Goal: Task Accomplishment & Management: Use online tool/utility

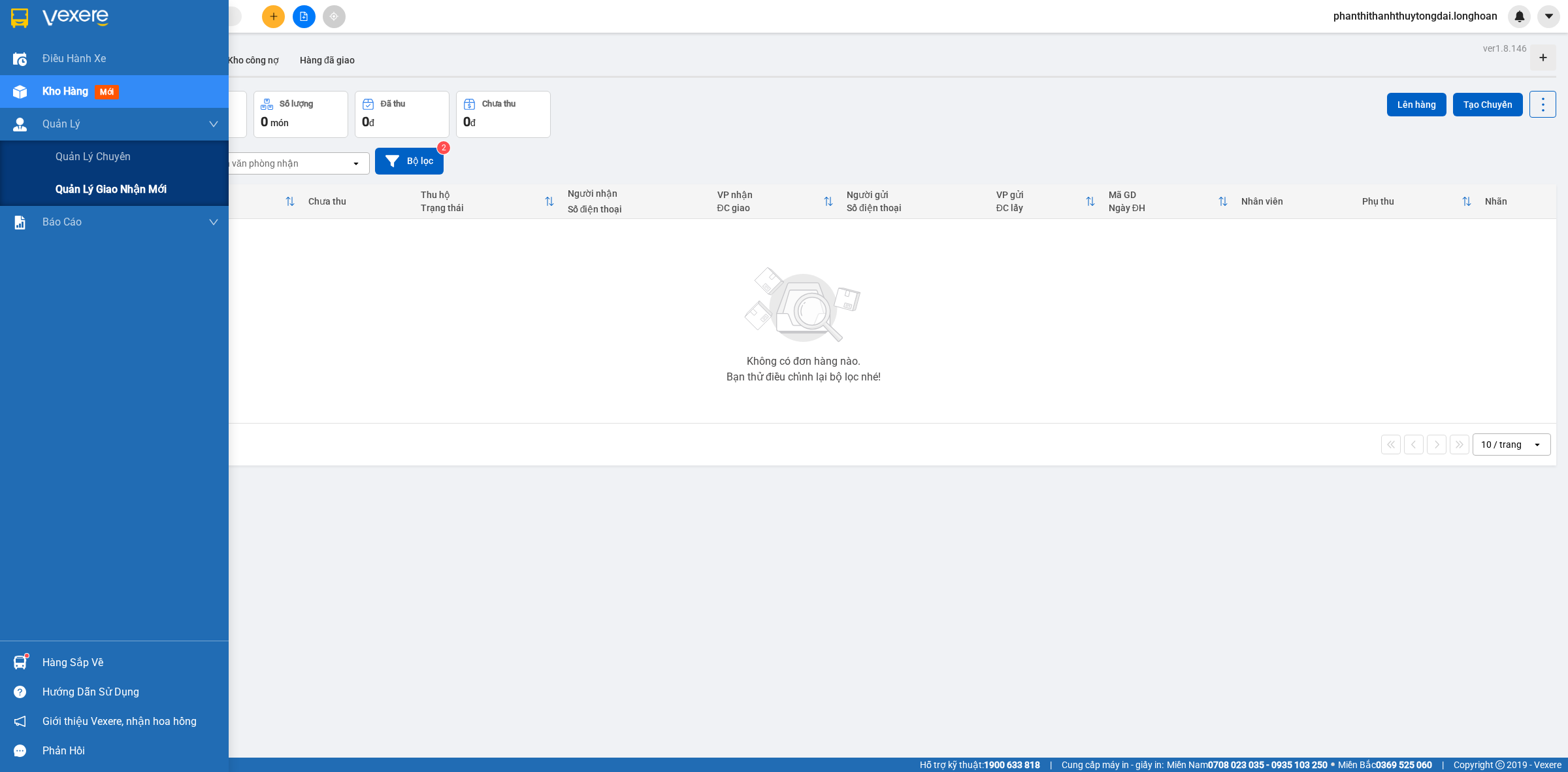
drag, startPoint x: 43, startPoint y: 180, endPoint x: 180, endPoint y: 177, distance: 137.0
click at [45, 180] on div "Quản lý giao nhận mới" at bounding box center [114, 190] width 229 height 33
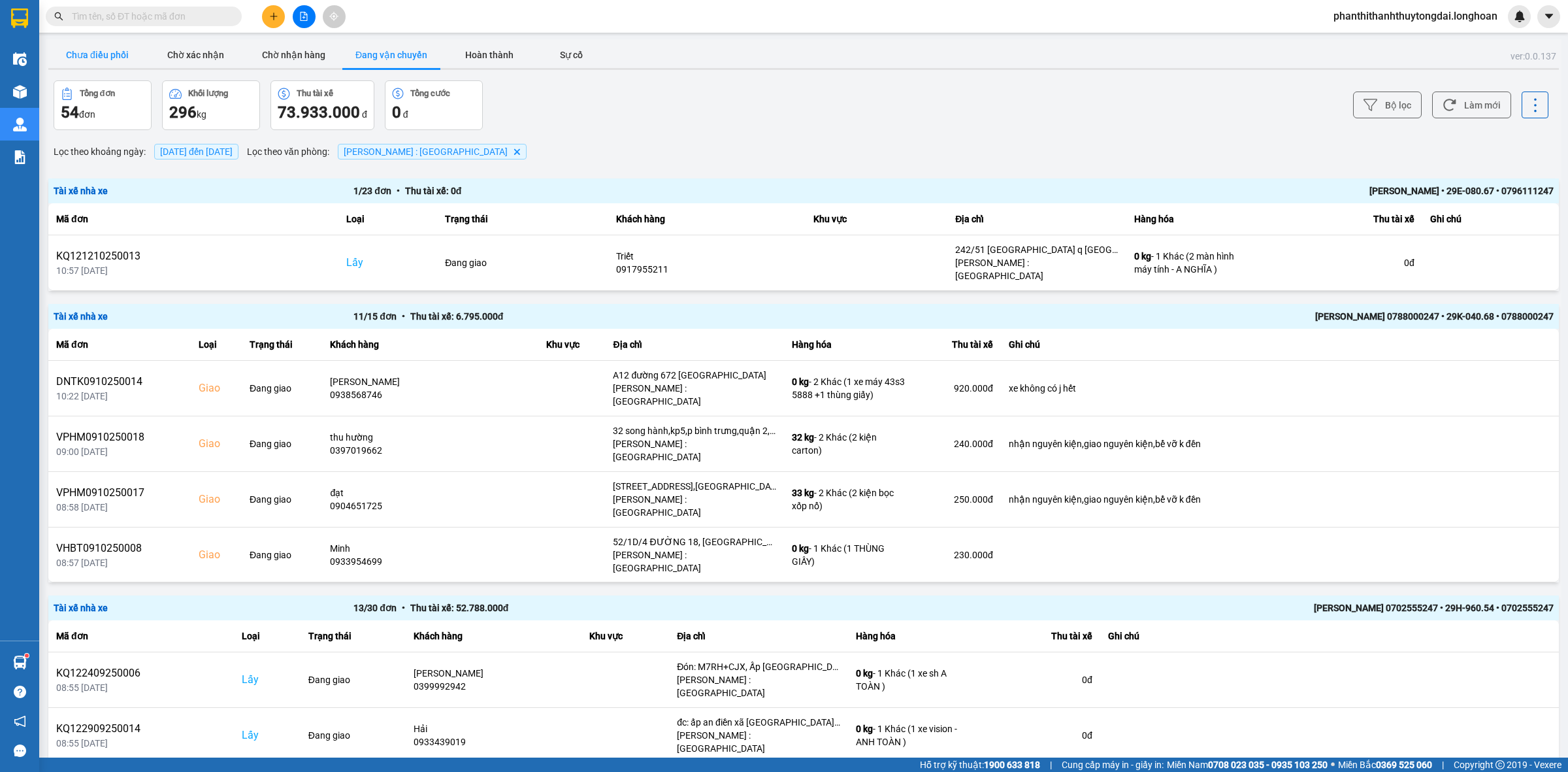
click at [90, 60] on button "Chưa điều phối" at bounding box center [97, 55] width 98 height 26
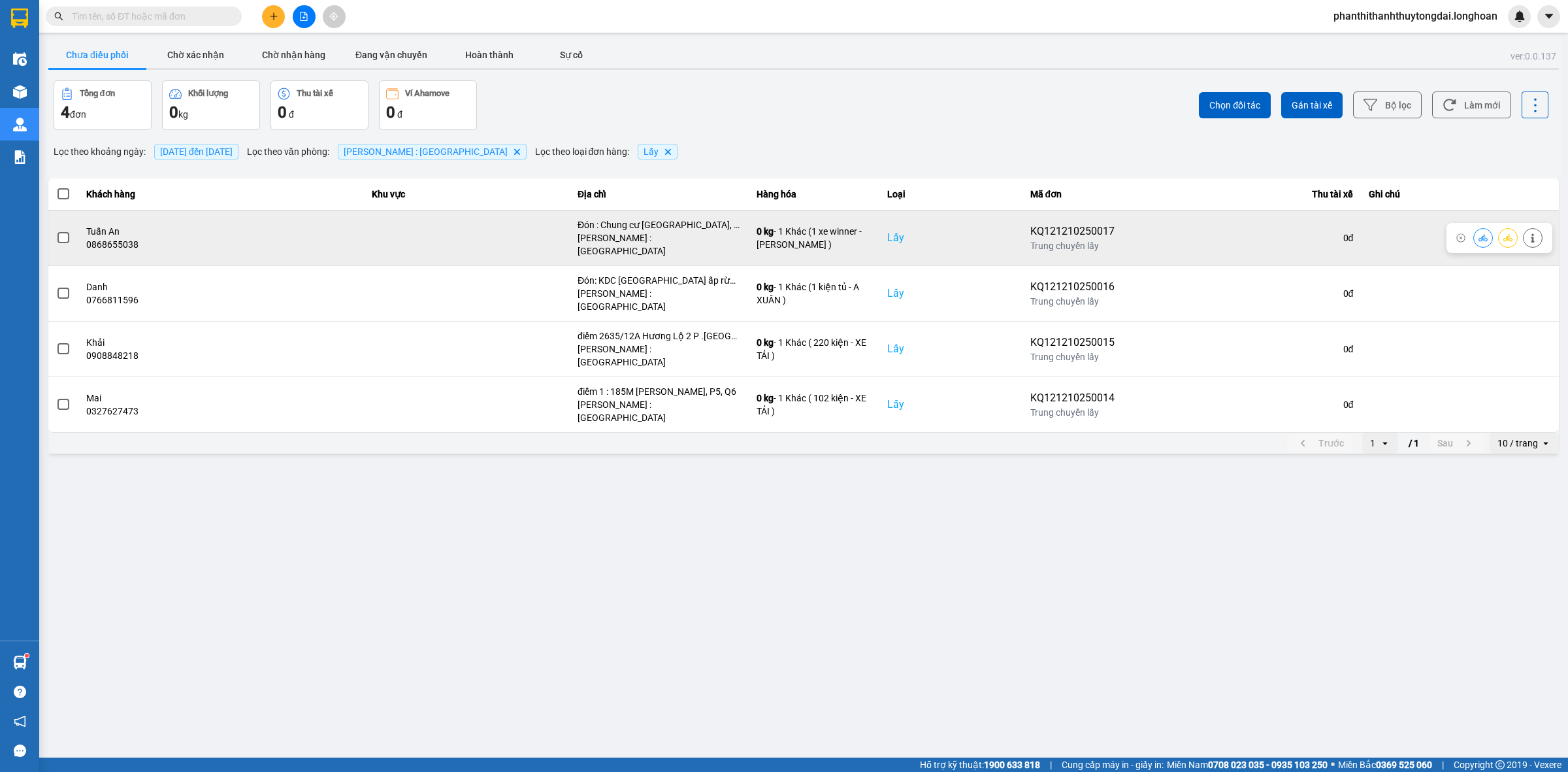
click at [50, 235] on td at bounding box center [64, 237] width 30 height 56
click at [64, 237] on span at bounding box center [63, 237] width 12 height 12
click at [56, 230] on input "checkbox" at bounding box center [56, 230] width 0 height 0
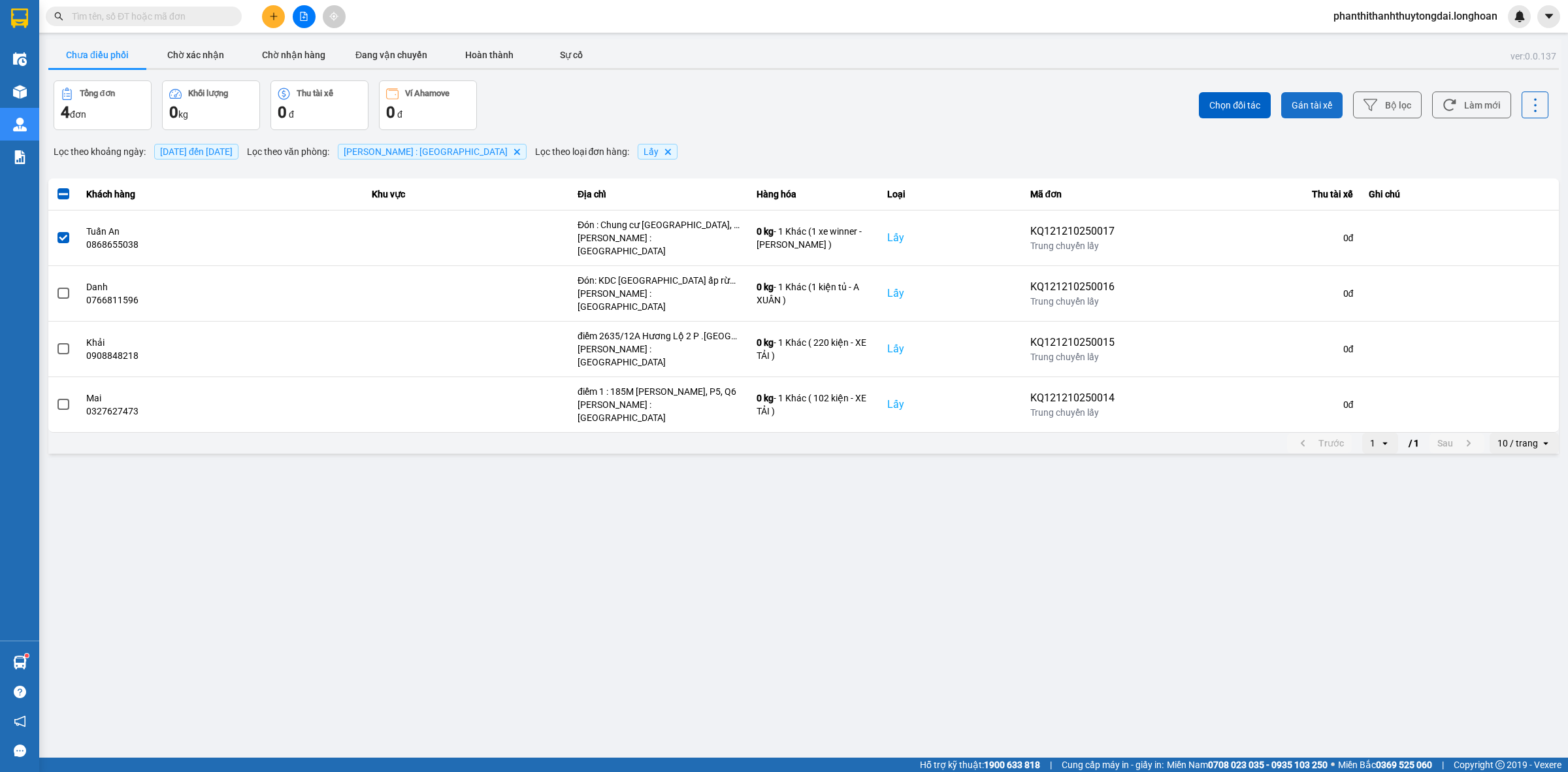
click at [1292, 103] on span "Gán tài xế" at bounding box center [1312, 105] width 40 height 13
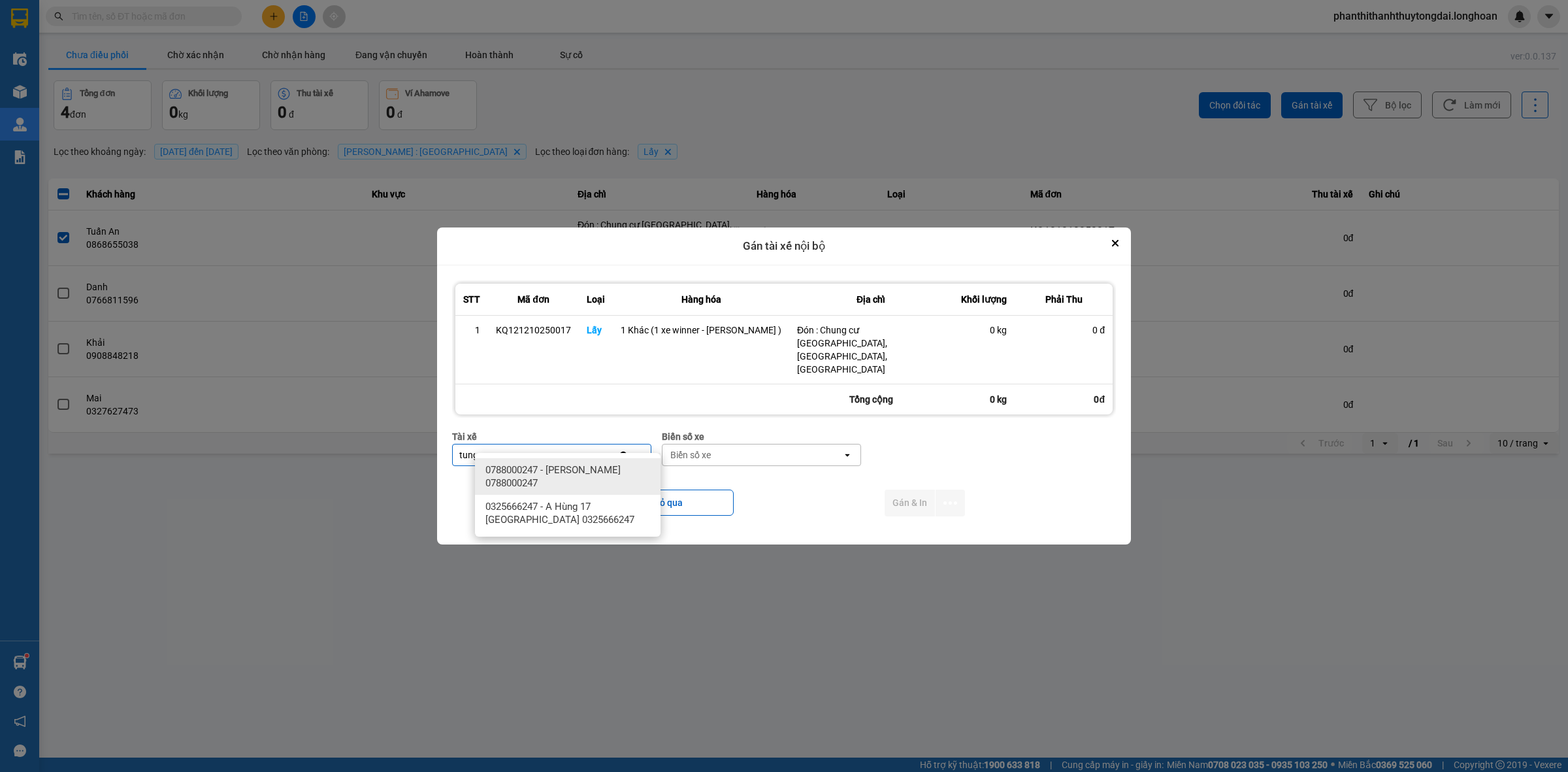
type input "tung"
drag, startPoint x: 551, startPoint y: 475, endPoint x: 795, endPoint y: 481, distance: 244.1
click at [557, 474] on span "0788000247 - [PERSON_NAME] 0788000247" at bounding box center [570, 477] width 170 height 26
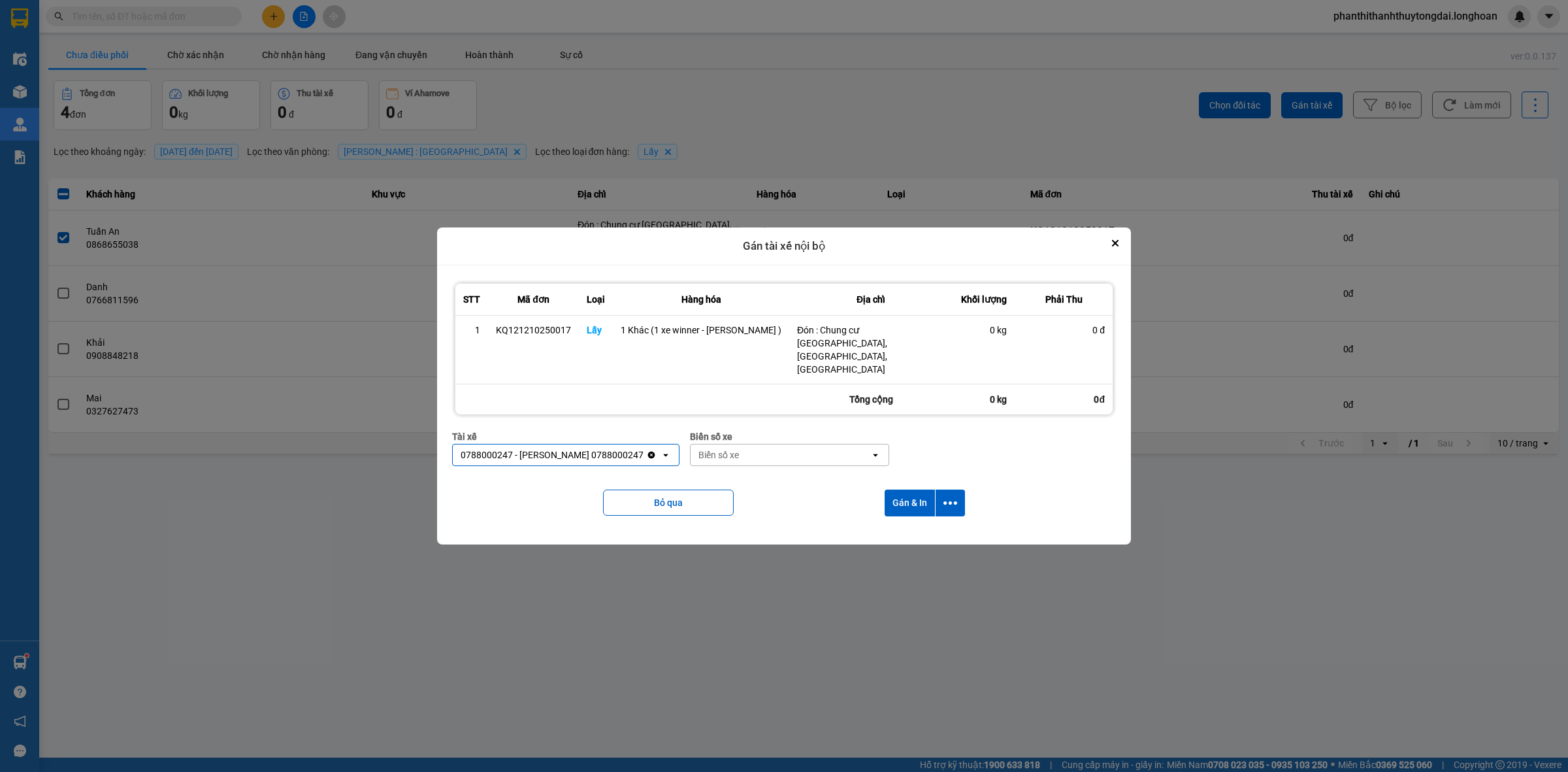
click at [739, 448] on div "Biển số xe" at bounding box center [719, 455] width 40 height 13
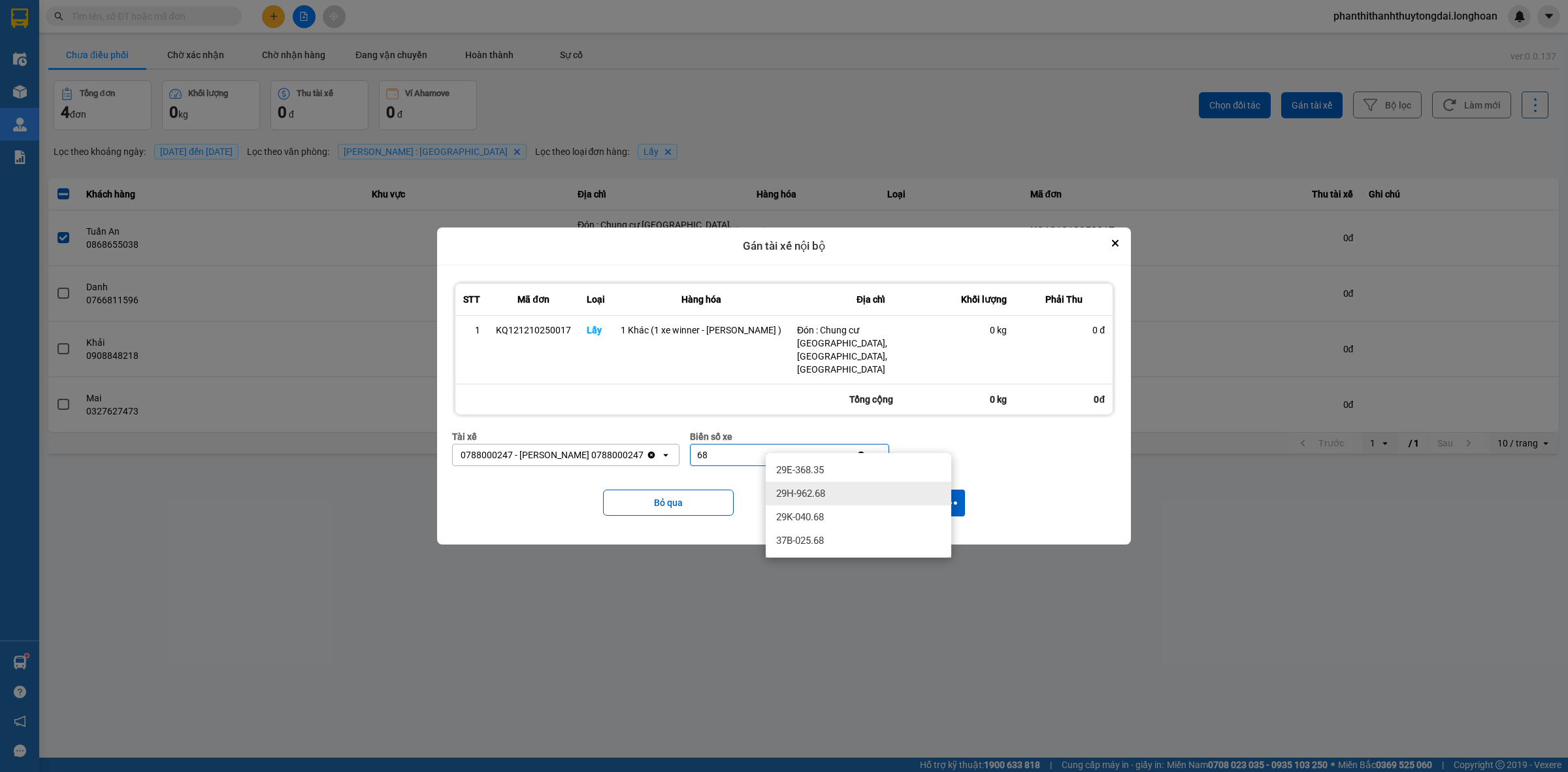
type input "68"
click at [792, 505] on div "29K-040.68" at bounding box center [858, 517] width 186 height 23
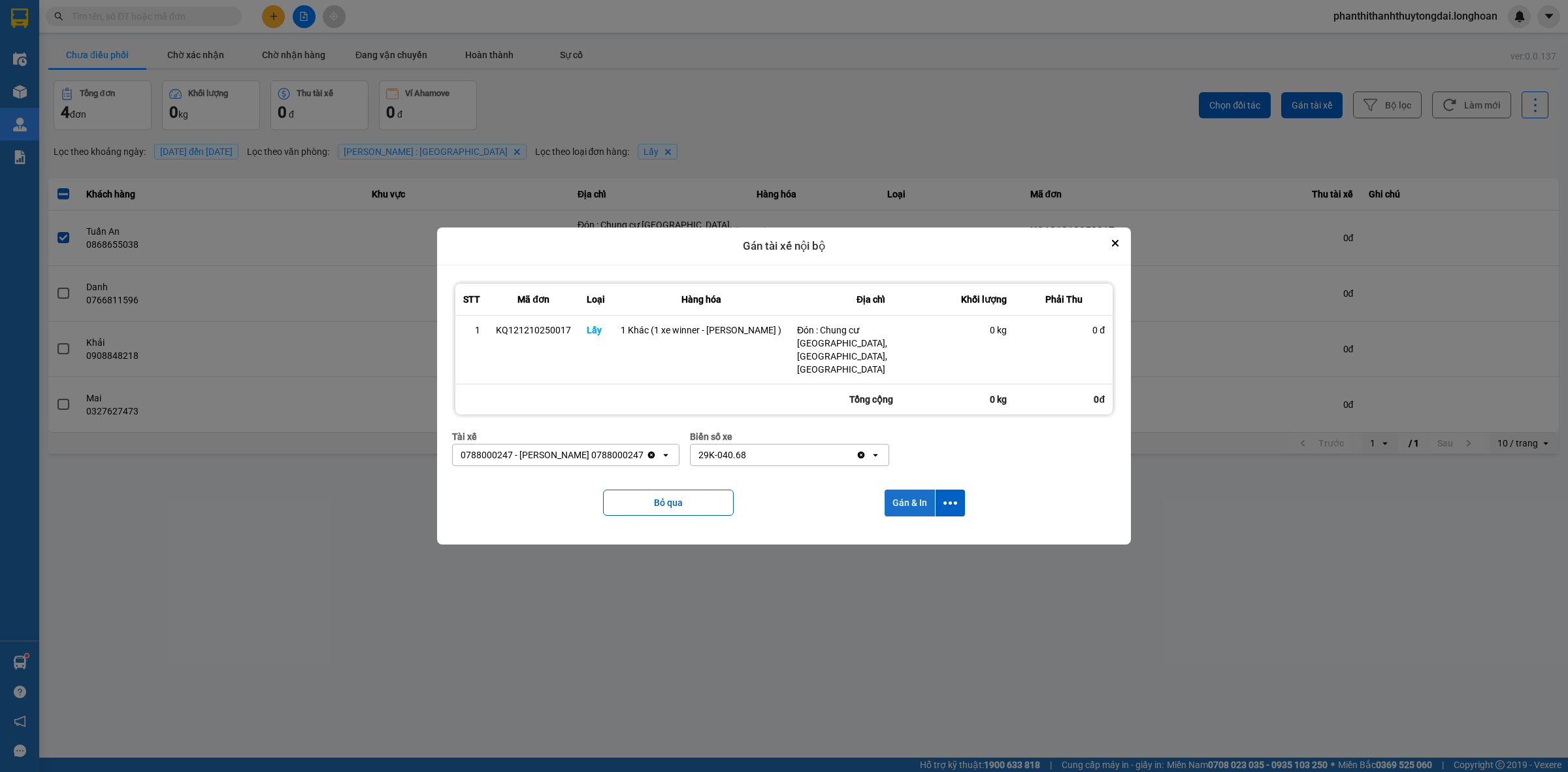
click at [907, 490] on button "Gán & In" at bounding box center [910, 503] width 50 height 27
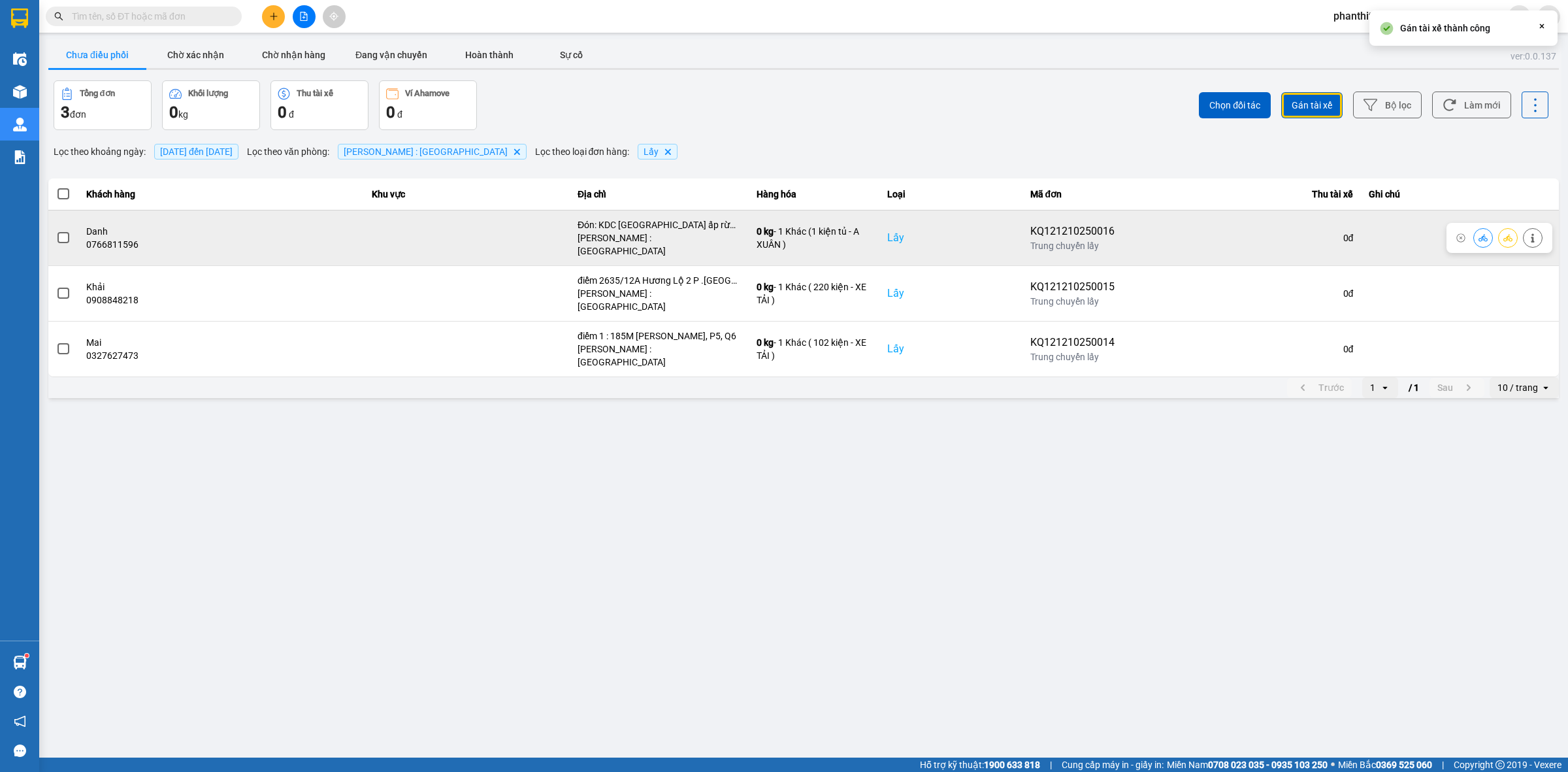
click at [67, 232] on span at bounding box center [63, 237] width 12 height 12
click at [56, 230] on input "checkbox" at bounding box center [56, 230] width 0 height 0
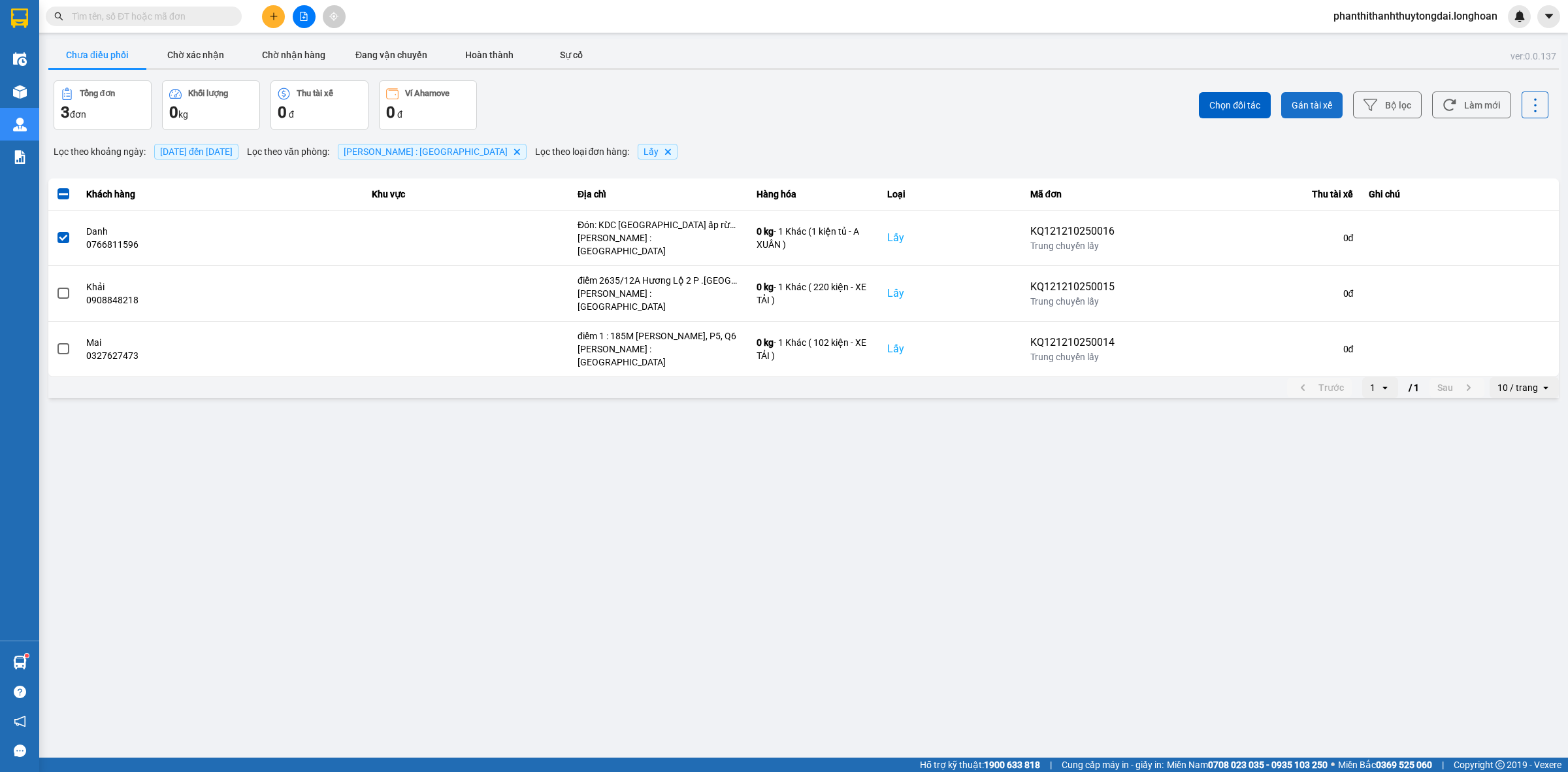
click at [1308, 104] on span "Gán tài xế" at bounding box center [1312, 105] width 40 height 13
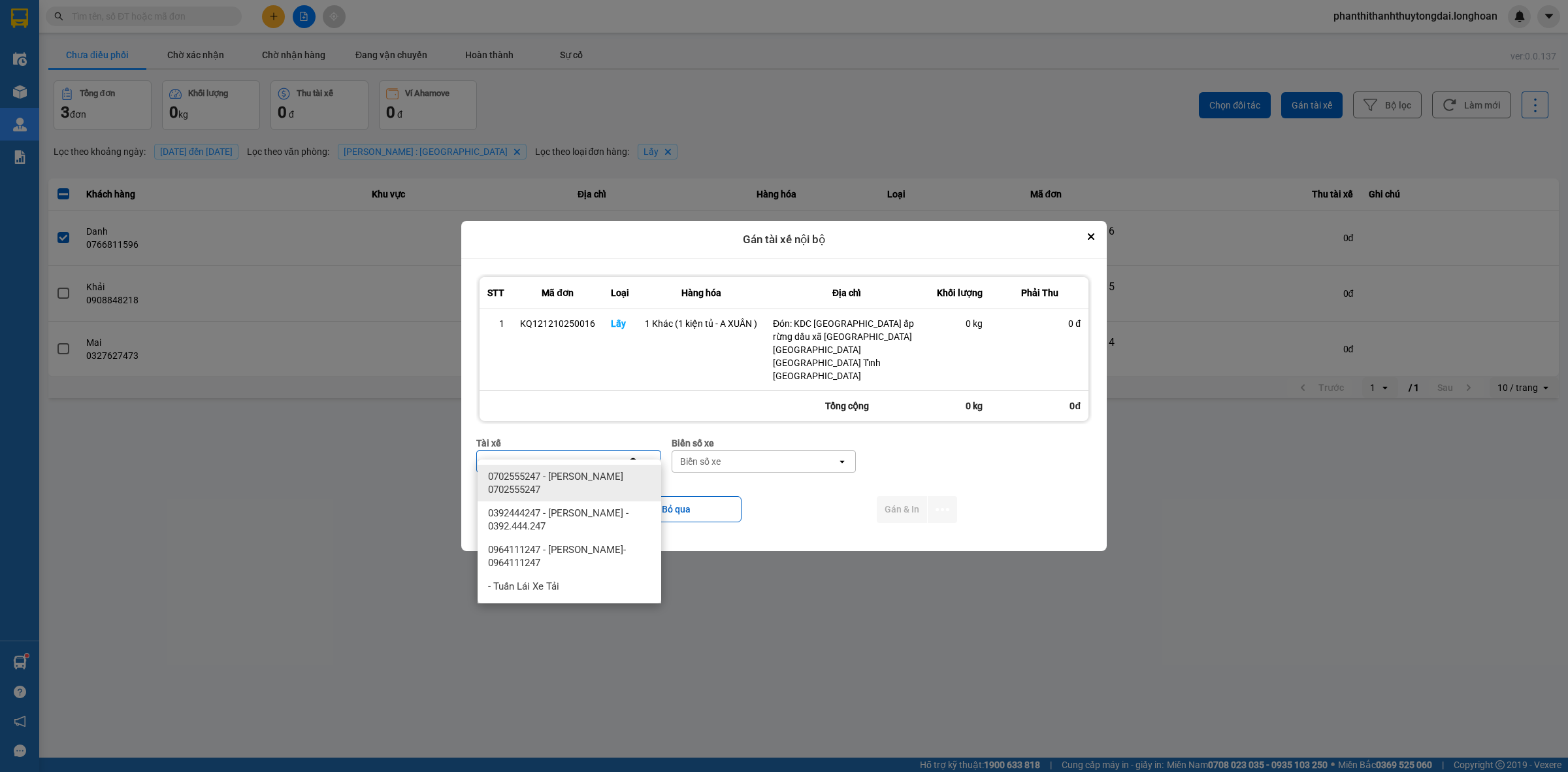
type input "xuan"
drag, startPoint x: 559, startPoint y: 551, endPoint x: 693, endPoint y: 474, distance: 154.5
click at [559, 551] on span "0964111247 - [PERSON_NAME]- 0964111247" at bounding box center [572, 556] width 168 height 26
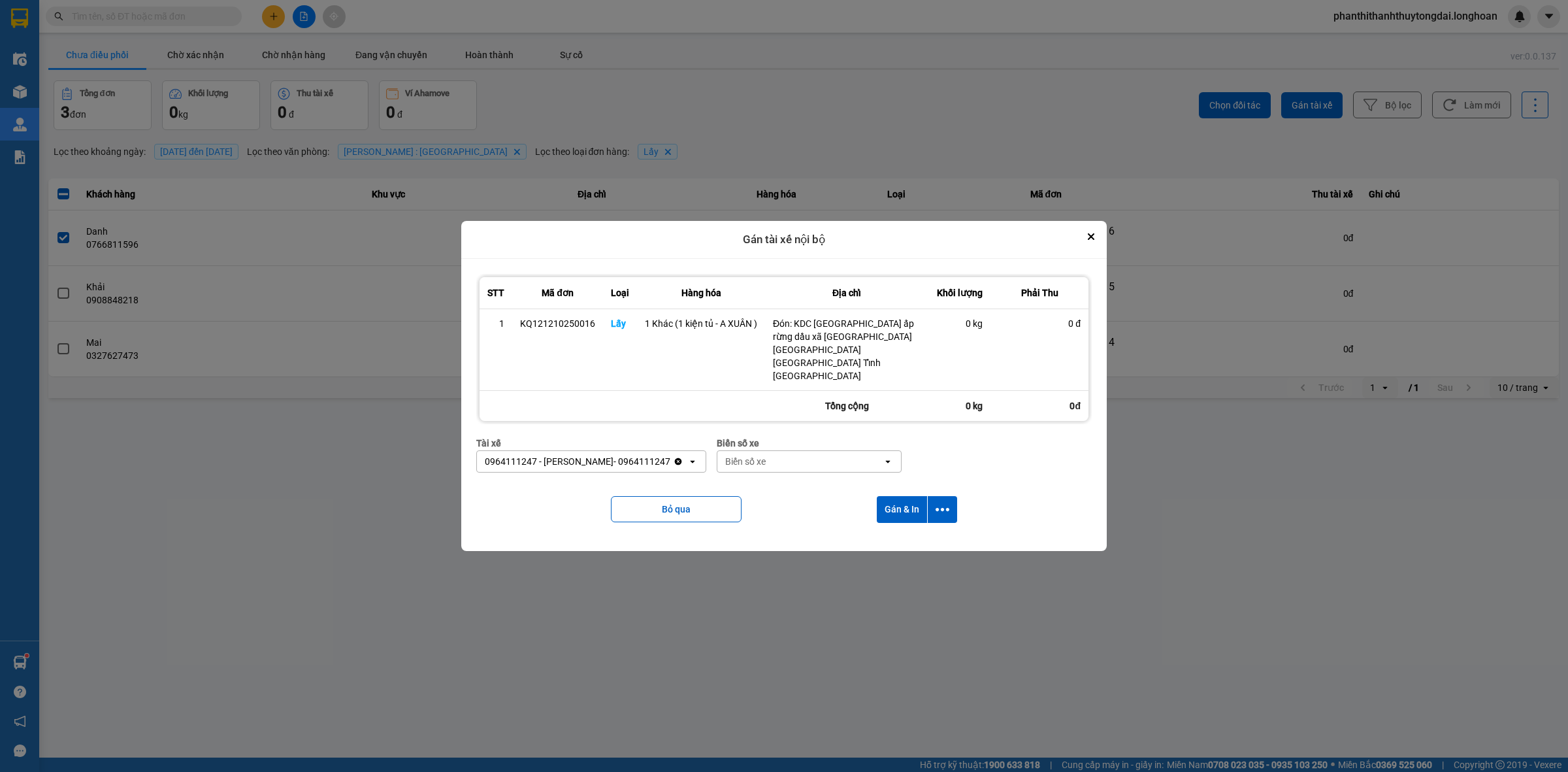
click at [745, 455] on div "Biển số xe" at bounding box center [745, 461] width 40 height 13
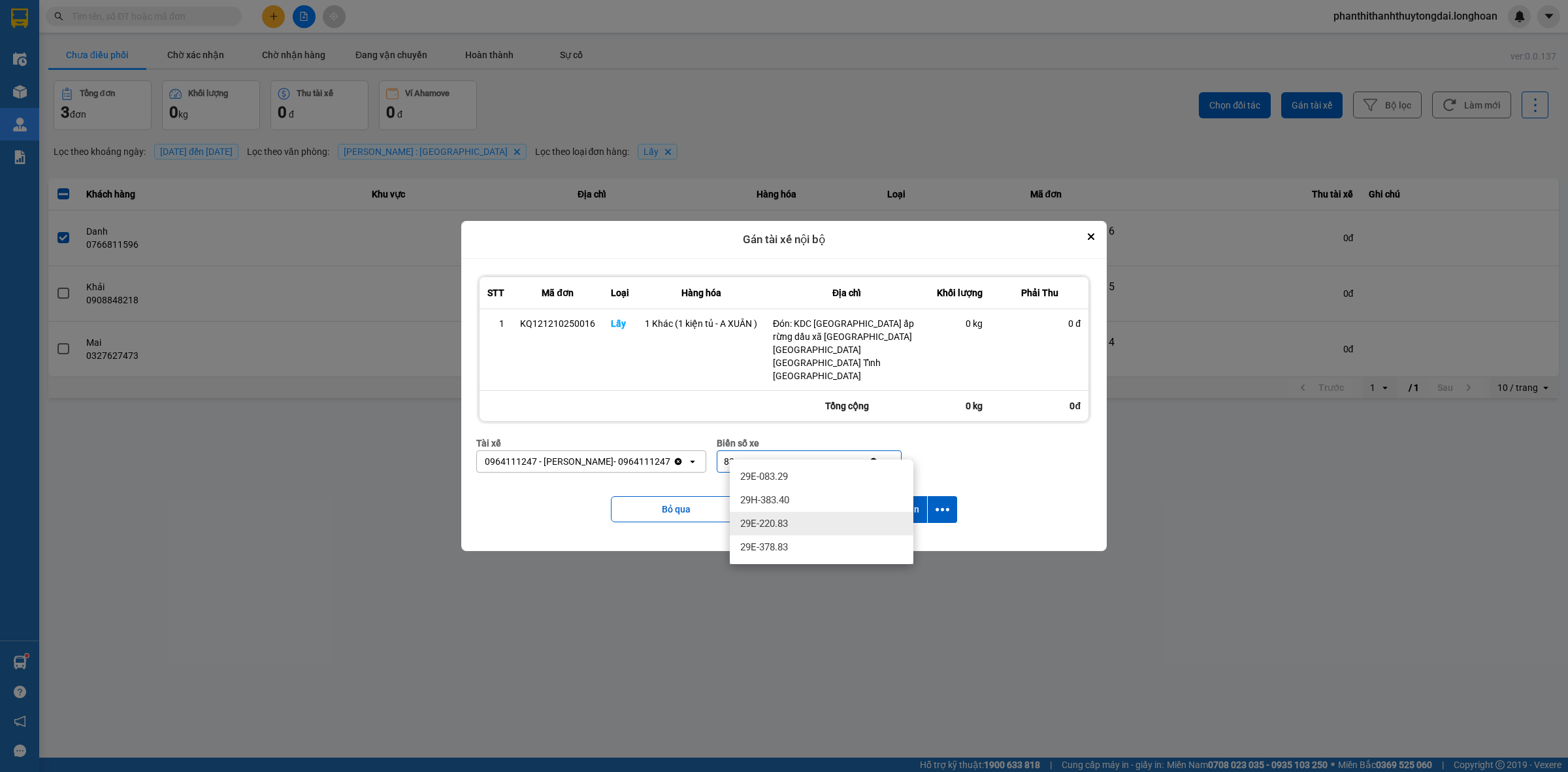
type input "83"
click at [788, 520] on span "29E-220.83" at bounding box center [764, 523] width 48 height 13
click at [887, 496] on button "Gán & In" at bounding box center [902, 509] width 50 height 27
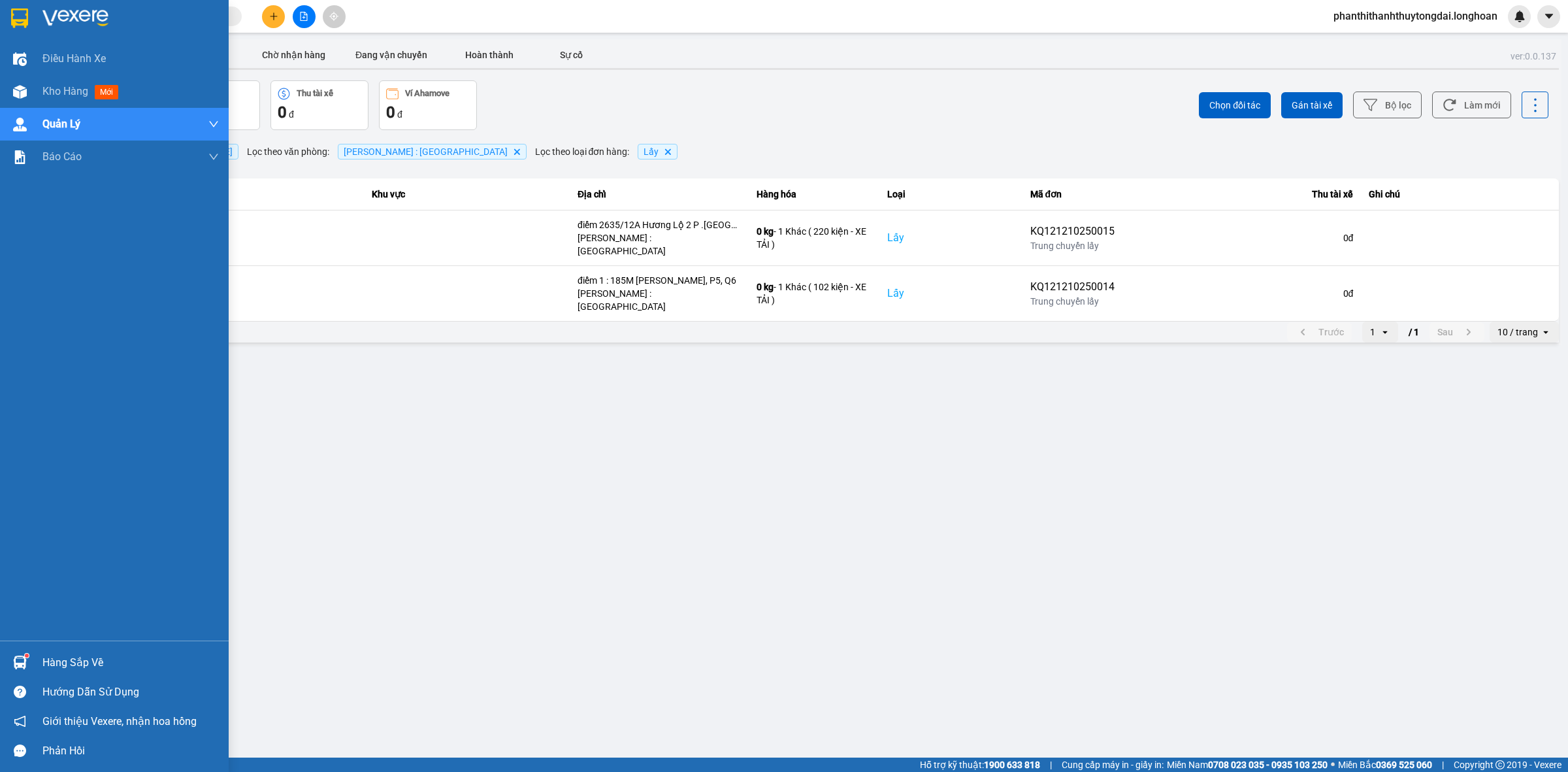
click at [41, 29] on div at bounding box center [114, 21] width 229 height 43
